Goal: Check status: Check status

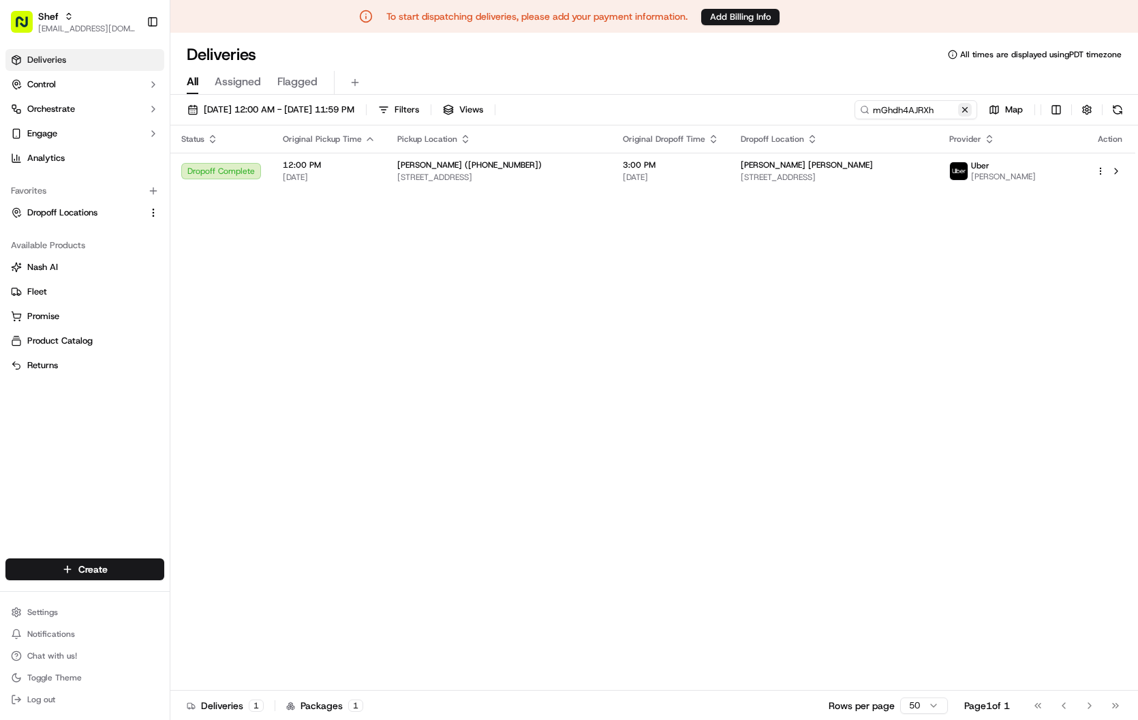
click at [963, 111] on button at bounding box center [965, 110] width 14 height 14
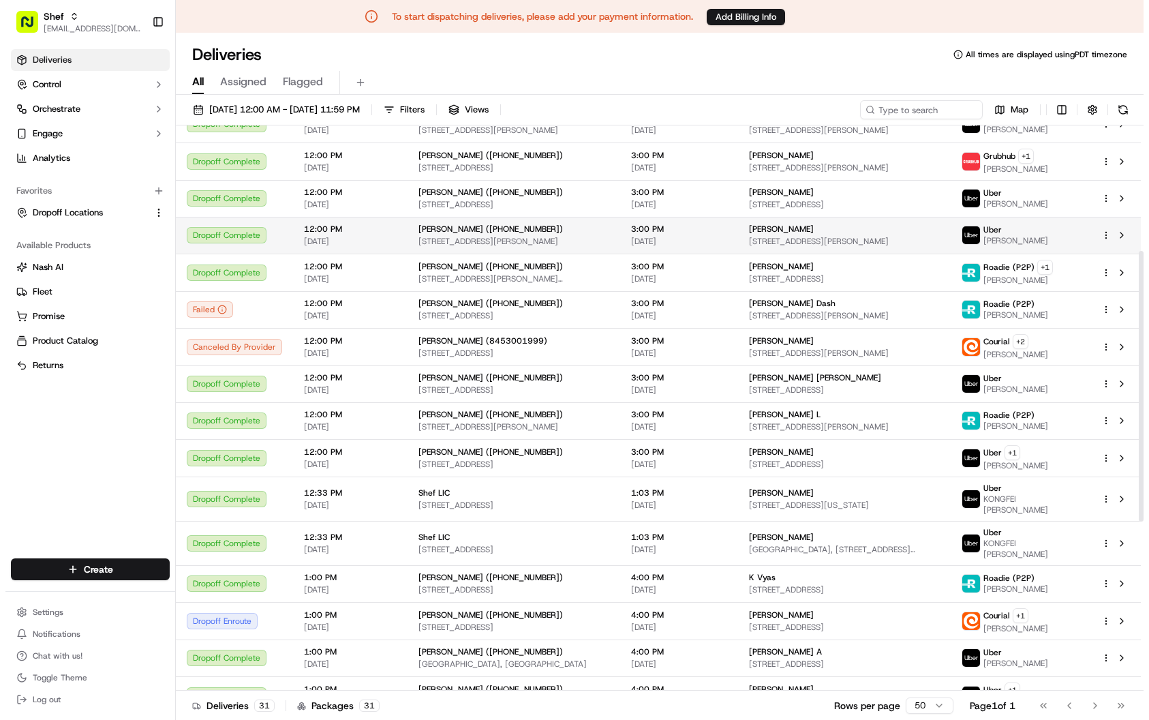
scroll to position [227, 0]
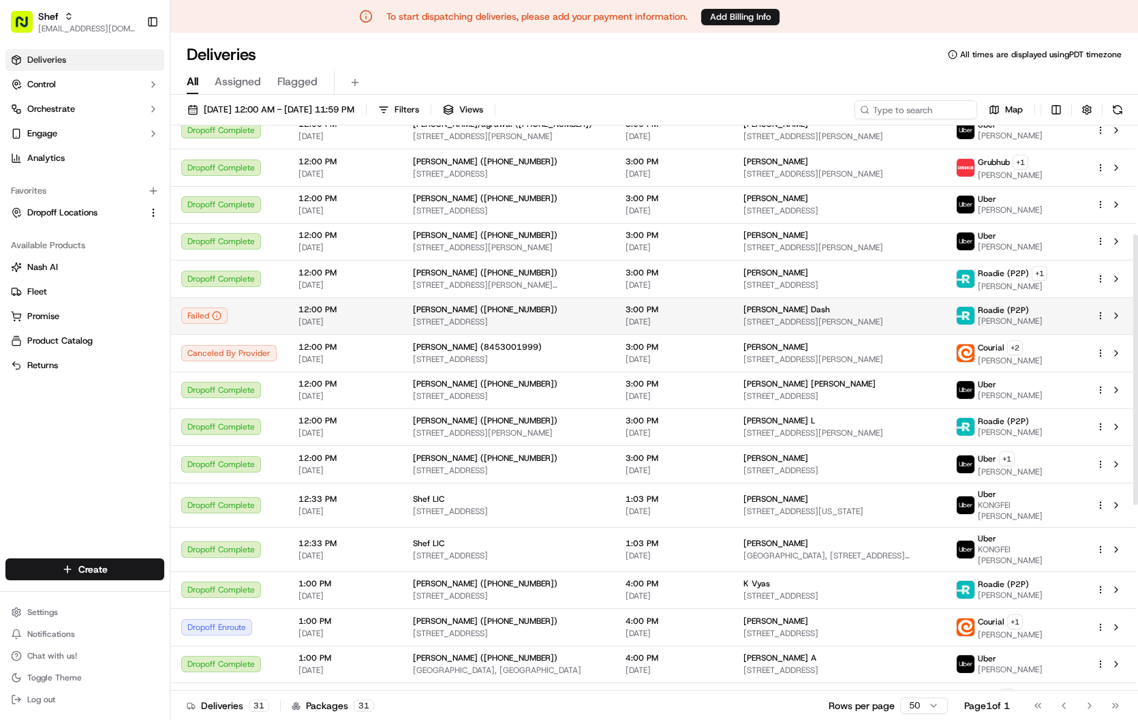
click at [263, 319] on div "Failed" at bounding box center [228, 315] width 95 height 16
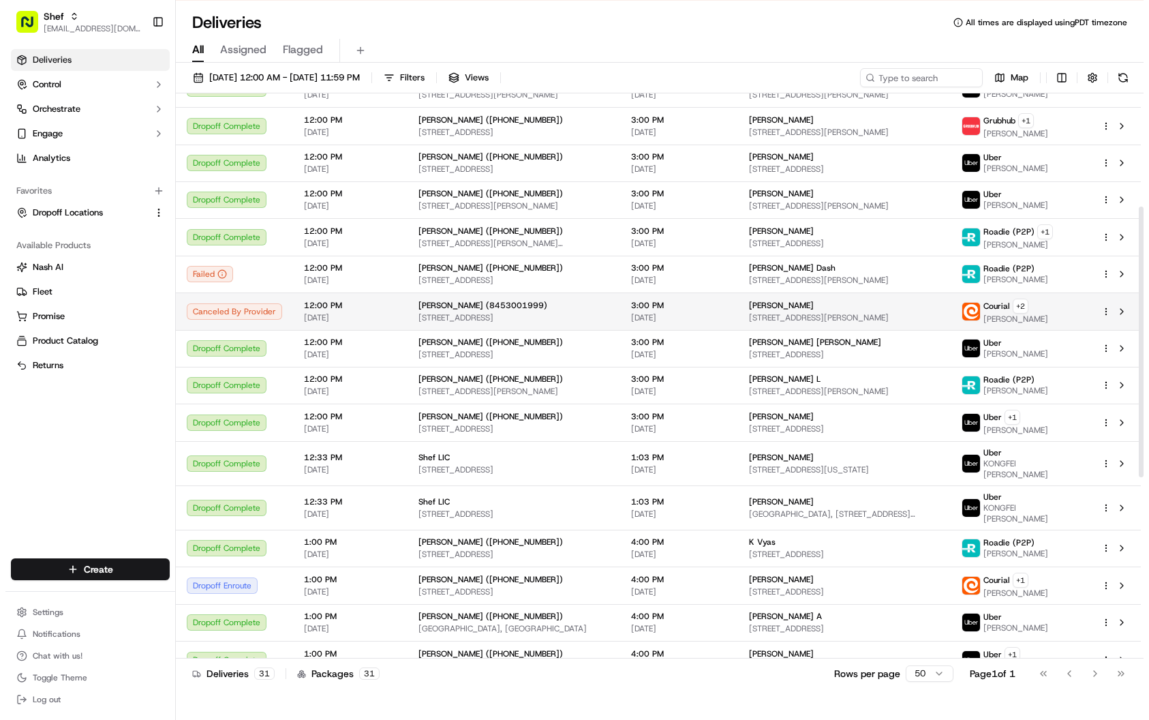
scroll to position [236, 0]
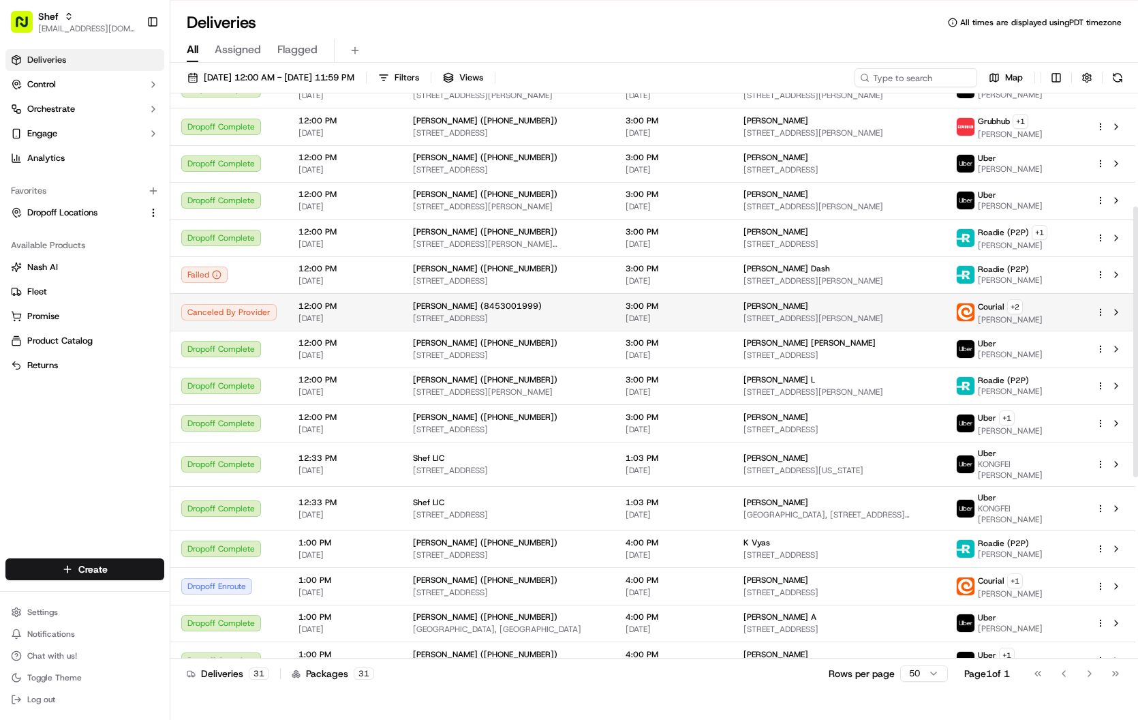
click at [362, 305] on span "12:00 PM" at bounding box center [344, 305] width 93 height 11
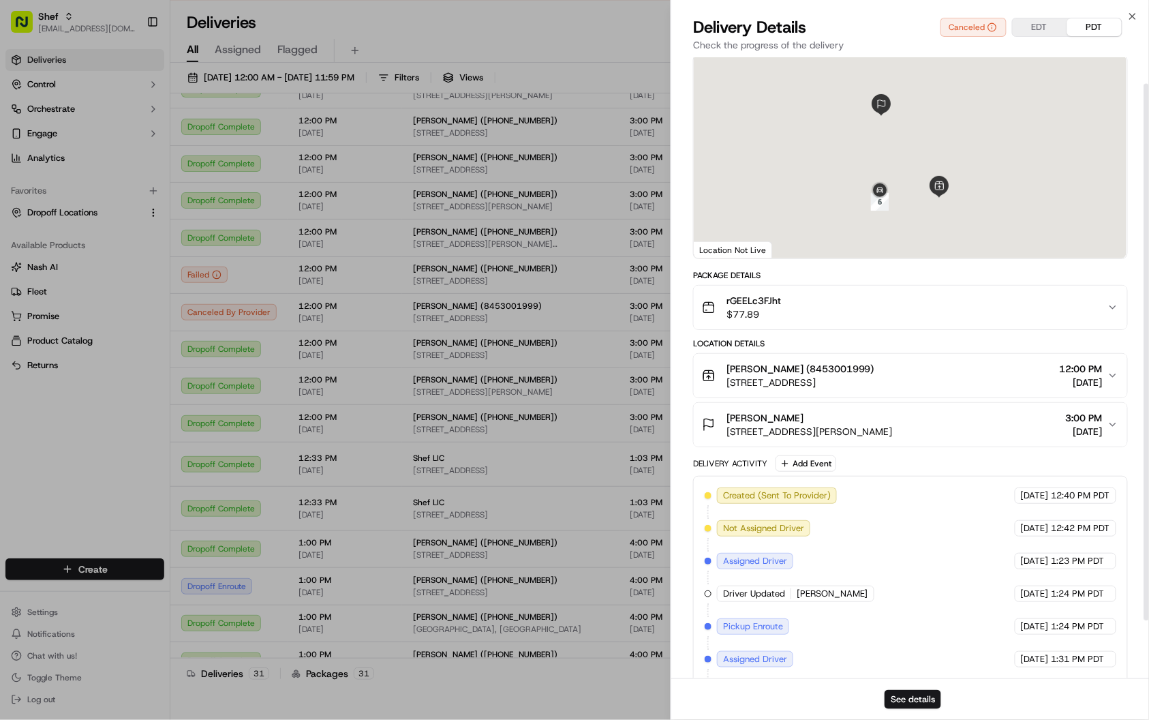
scroll to position [98, 0]
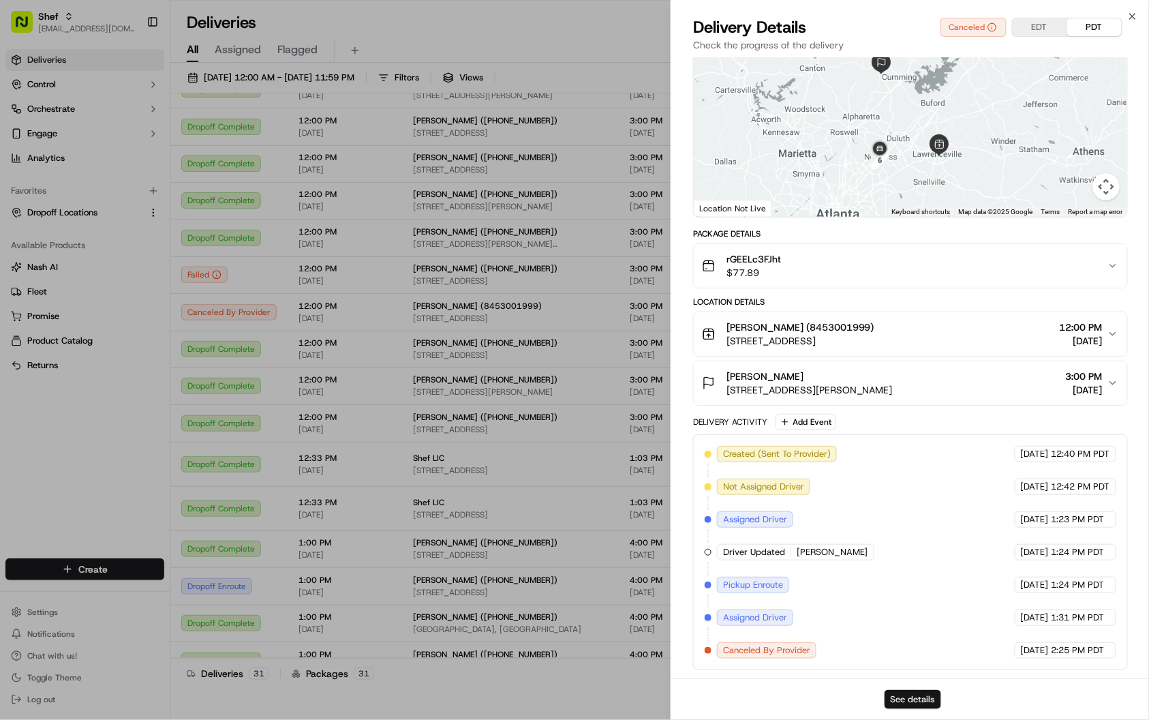
click at [915, 696] on button "See details" at bounding box center [912, 699] width 57 height 19
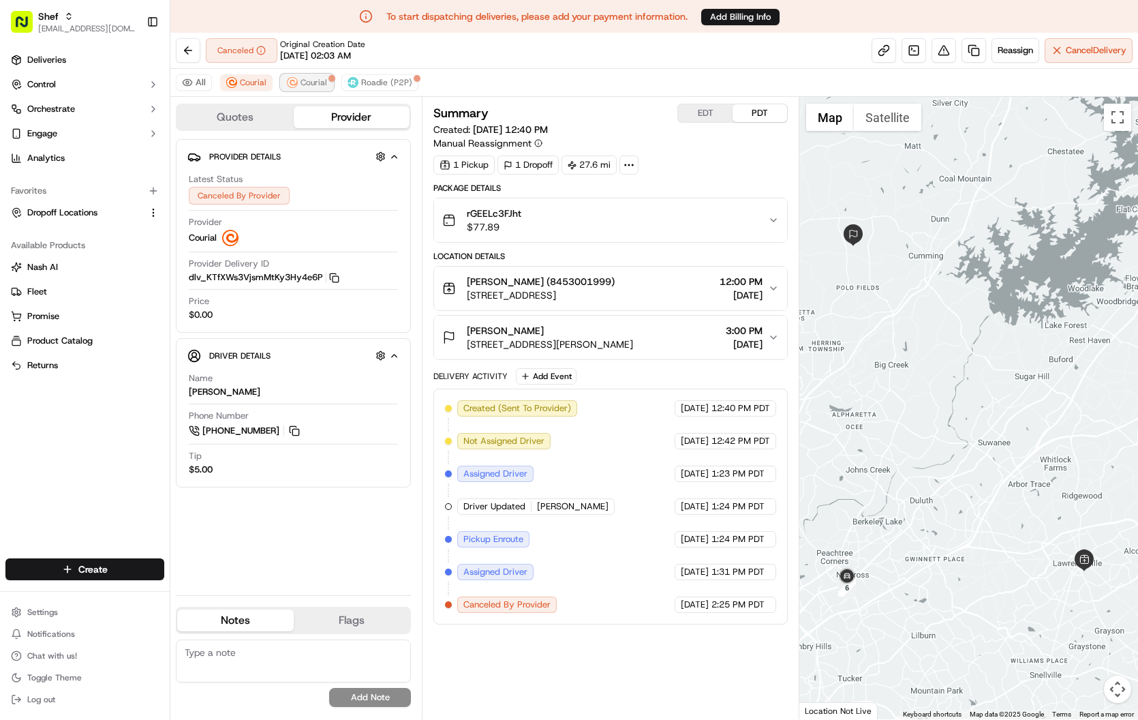
click at [320, 86] on span "Courial" at bounding box center [313, 82] width 27 height 11
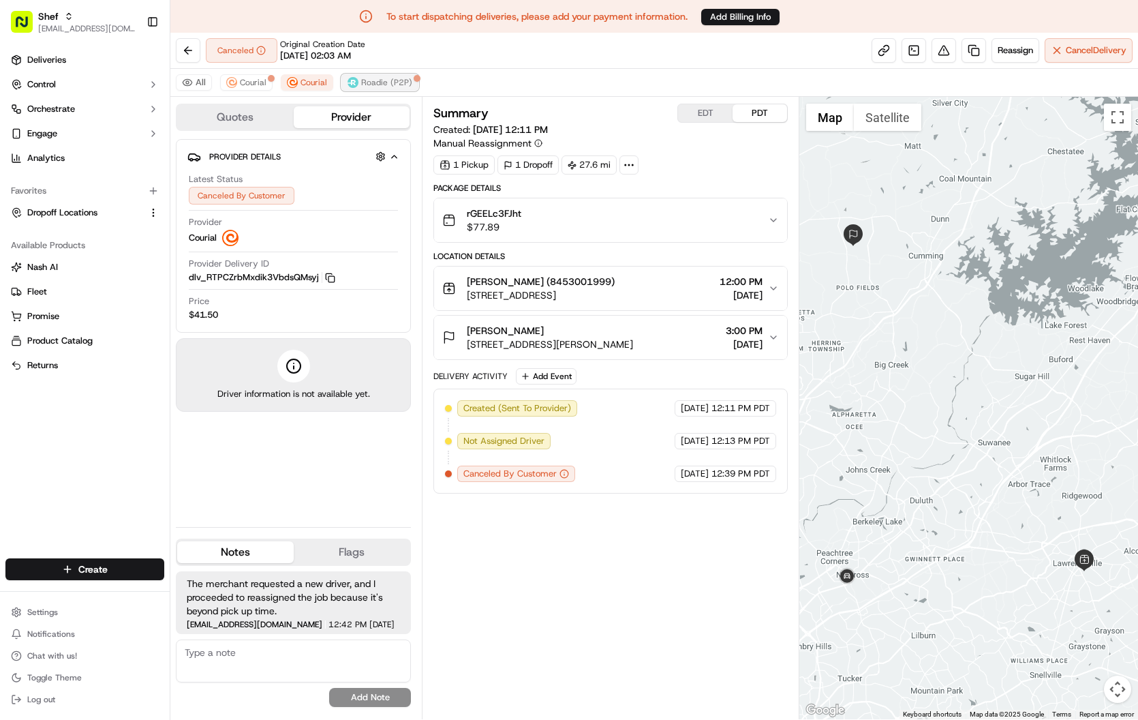
click at [377, 79] on span "Roadie (P2P)" at bounding box center [386, 82] width 51 height 11
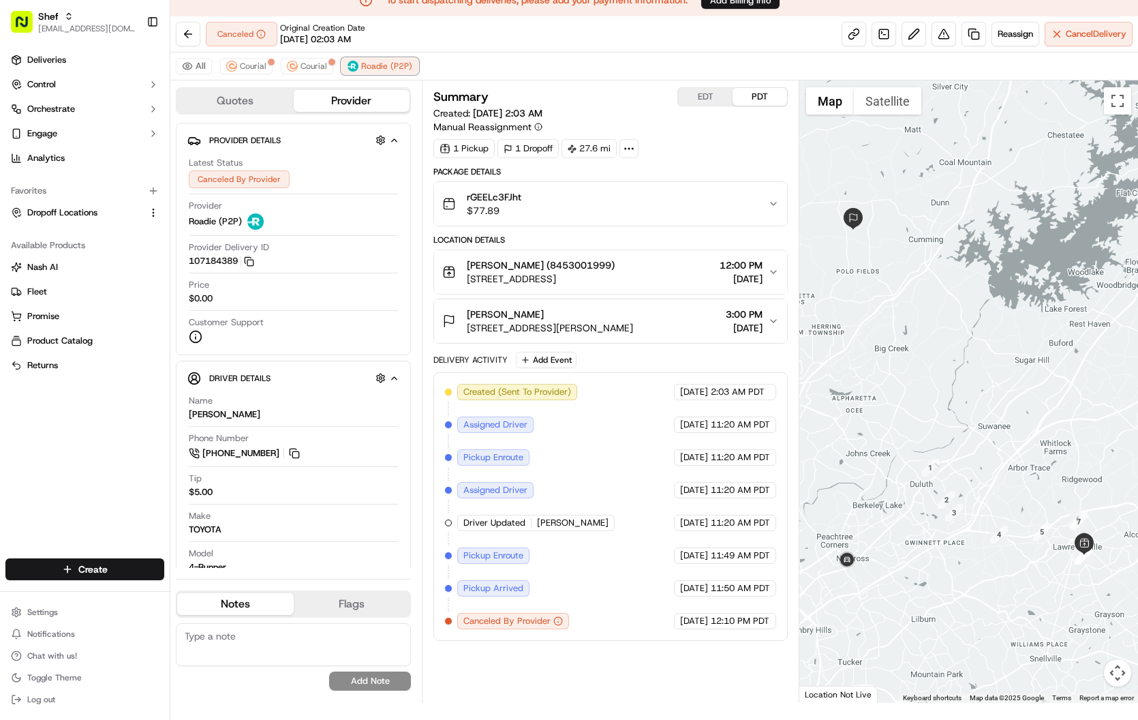
scroll to position [32, 0]
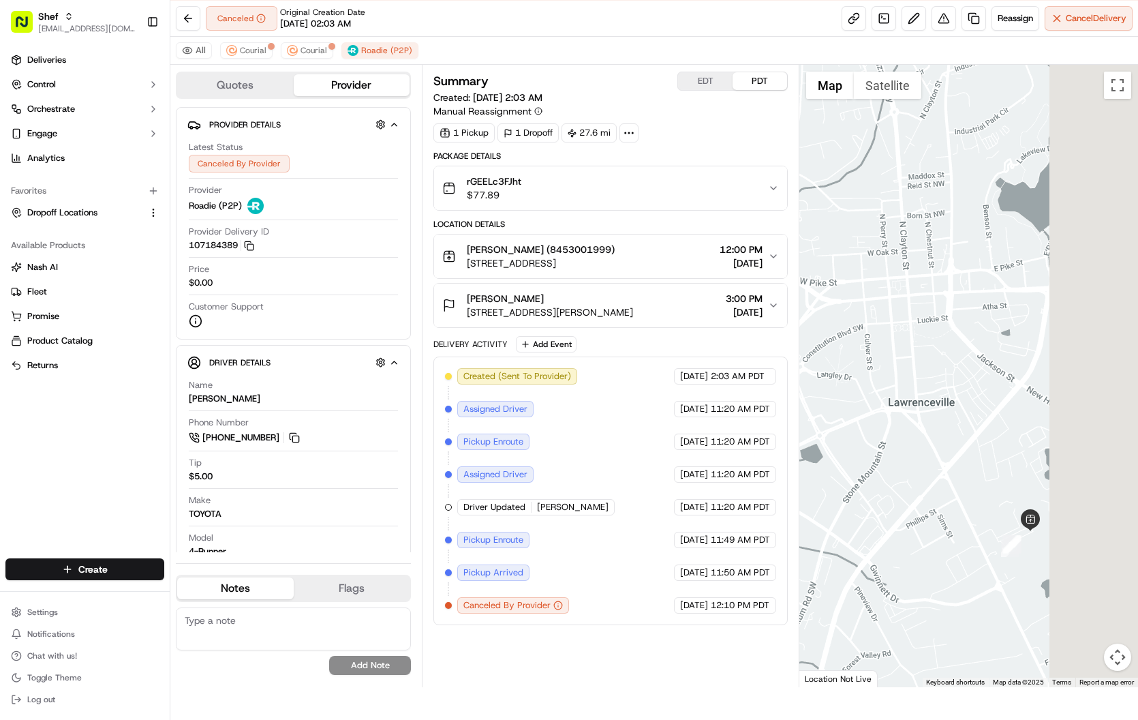
drag, startPoint x: 1093, startPoint y: 580, endPoint x: 959, endPoint y: 491, distance: 160.3
click at [959, 491] on div at bounding box center [968, 376] width 339 height 622
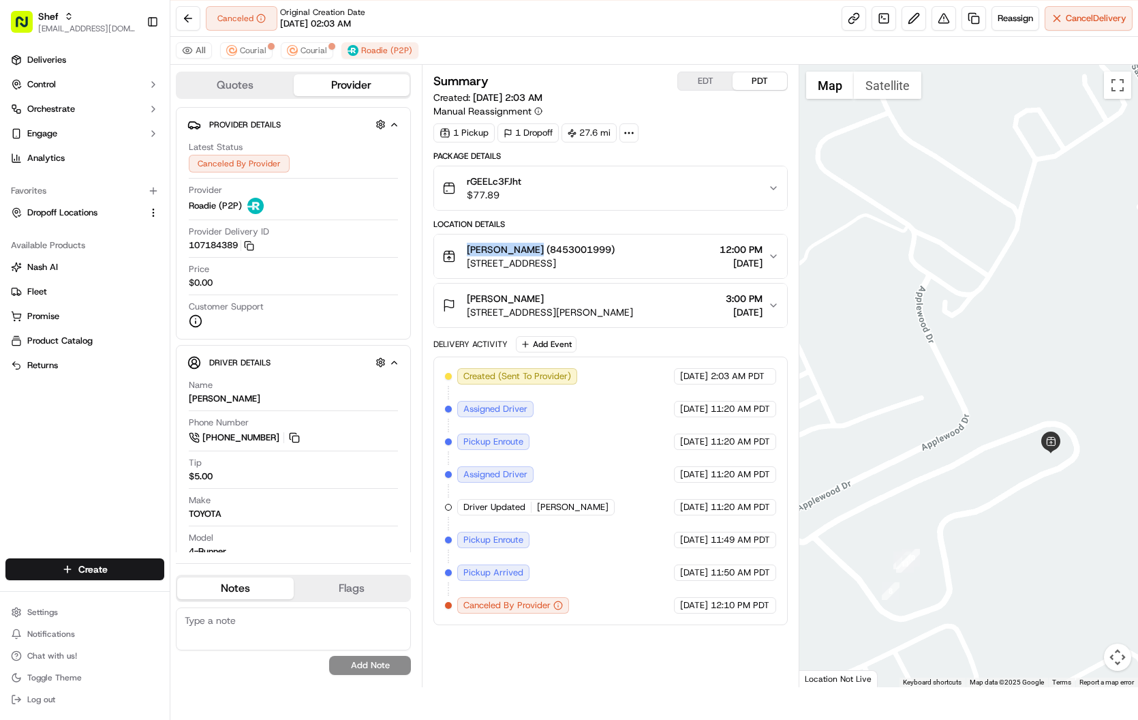
drag, startPoint x: 531, startPoint y: 248, endPoint x: 466, endPoint y: 249, distance: 65.4
click at [467, 249] on span "[PERSON_NAME] (8453001999)" at bounding box center [541, 250] width 148 height 14
click at [311, 53] on span "Courial" at bounding box center [313, 50] width 27 height 11
